Goal: Register for event/course

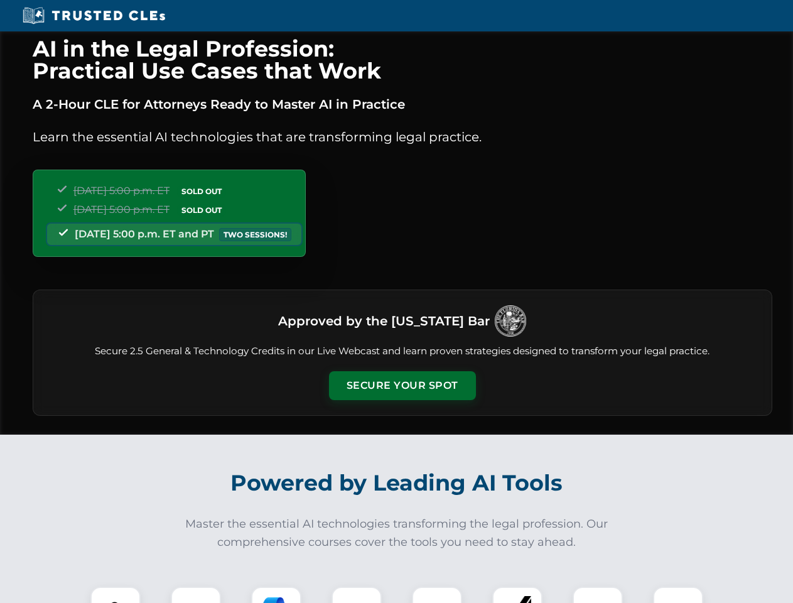
click at [402, 386] on button "Secure Your Spot" at bounding box center [402, 385] width 147 height 29
click at [116, 595] on img at bounding box center [115, 612] width 36 height 36
click at [196, 595] on div at bounding box center [196, 612] width 50 height 50
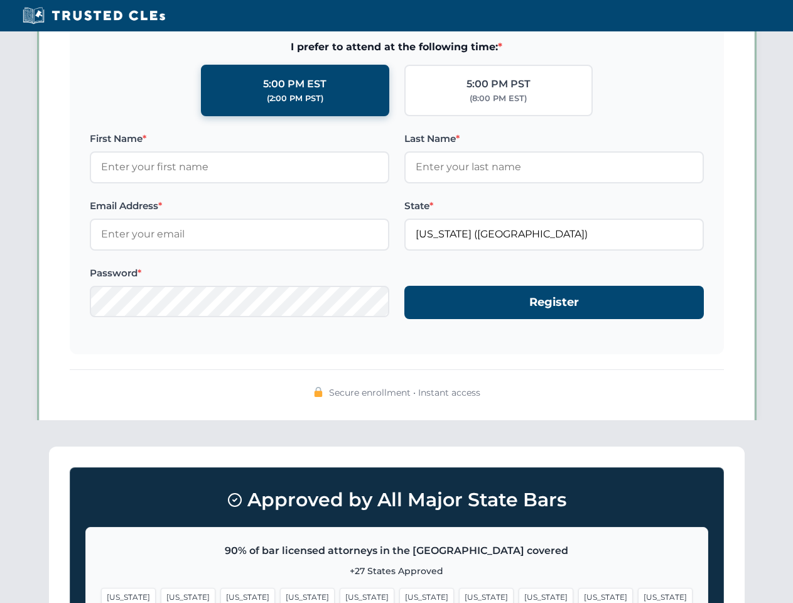
click at [578, 595] on span "[US_STATE]" at bounding box center [605, 597] width 55 height 18
